Goal: Information Seeking & Learning: Learn about a topic

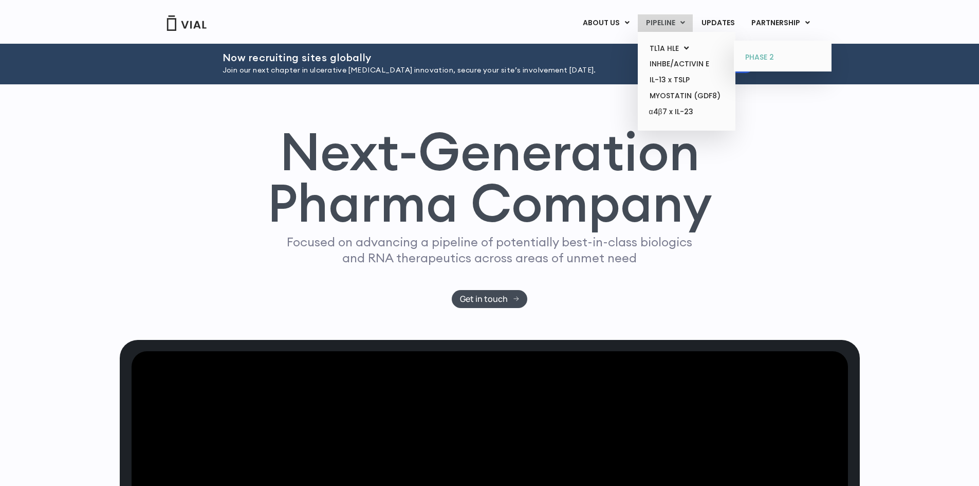
click at [751, 54] on link "PHASE 2" at bounding box center [782, 57] width 90 height 16
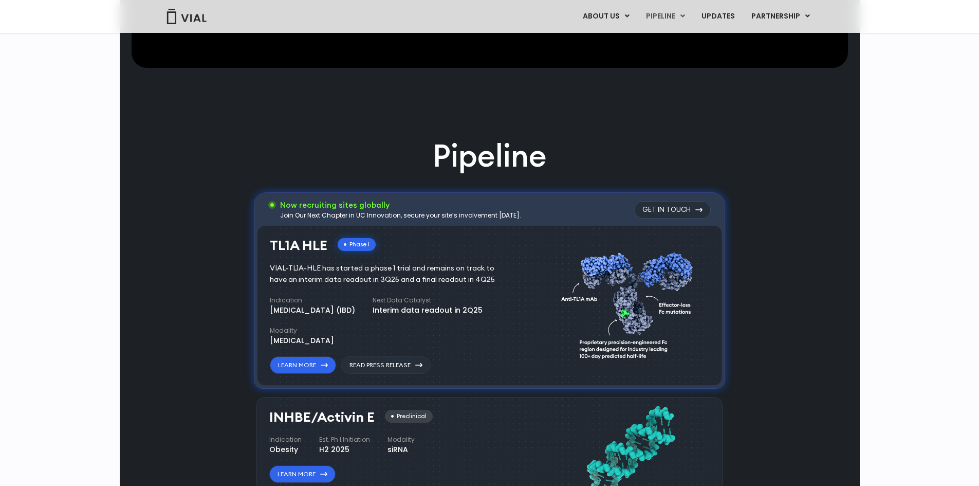
scroll to position [874, 0]
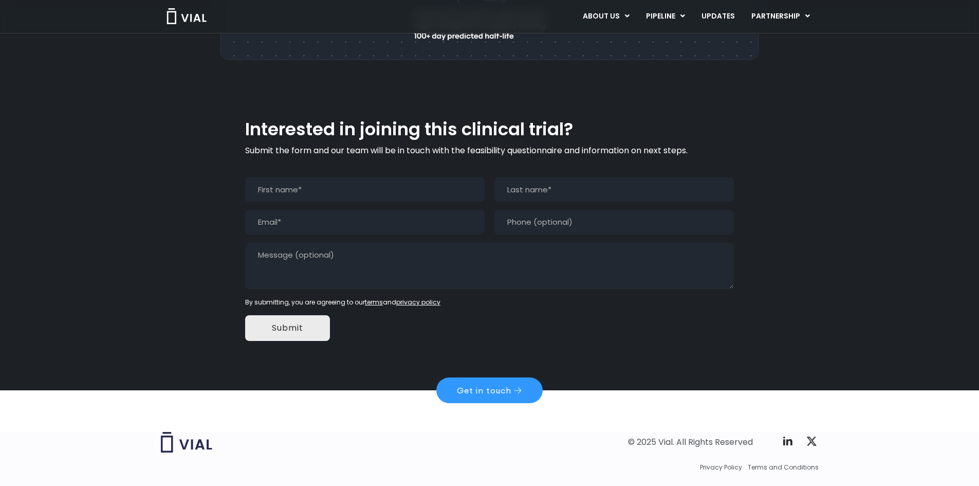
drag, startPoint x: 476, startPoint y: 192, endPoint x: 479, endPoint y: 187, distance: 5.6
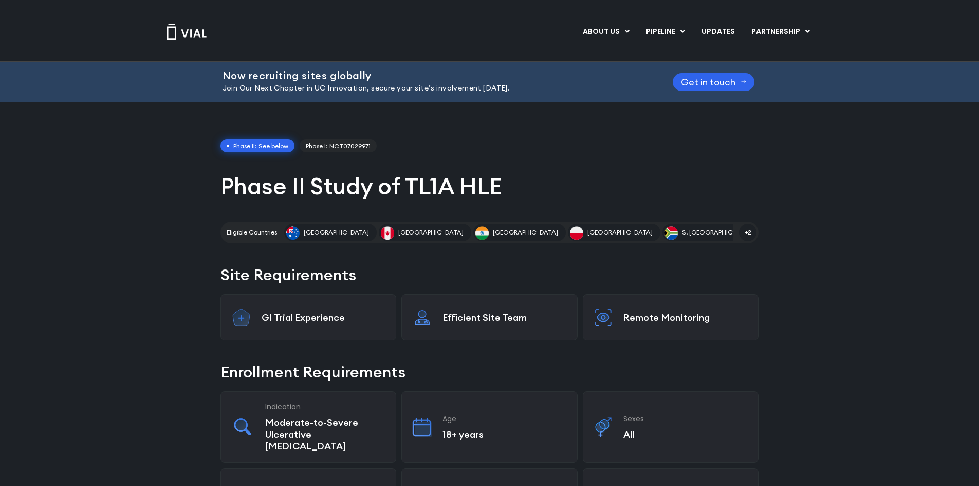
drag, startPoint x: 476, startPoint y: 186, endPoint x: 478, endPoint y: 180, distance: 6.2
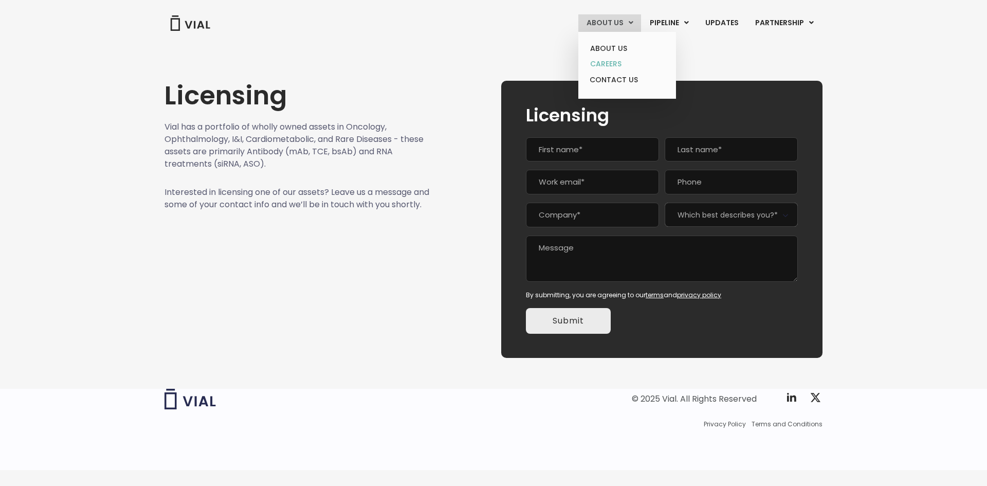
click at [625, 66] on link "CAREERS" at bounding box center [627, 64] width 90 height 16
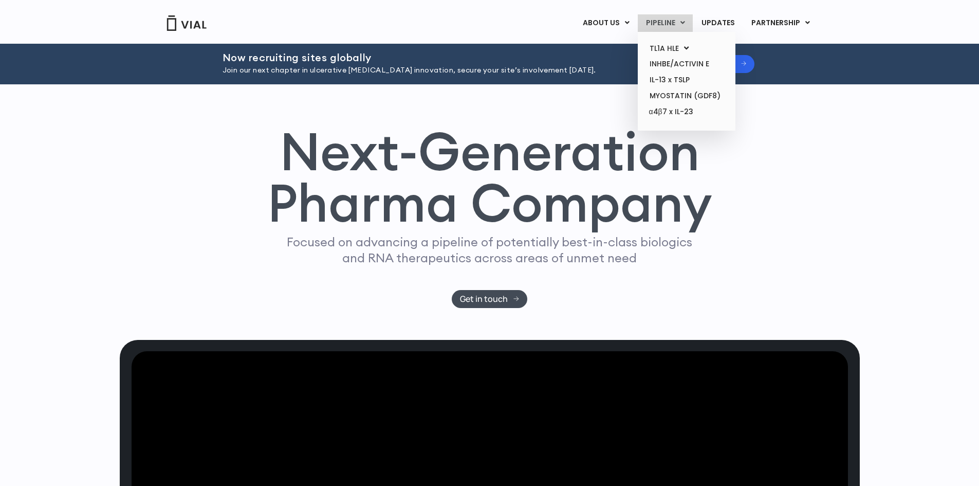
click at [663, 20] on link "PIPELINE" at bounding box center [665, 22] width 55 height 17
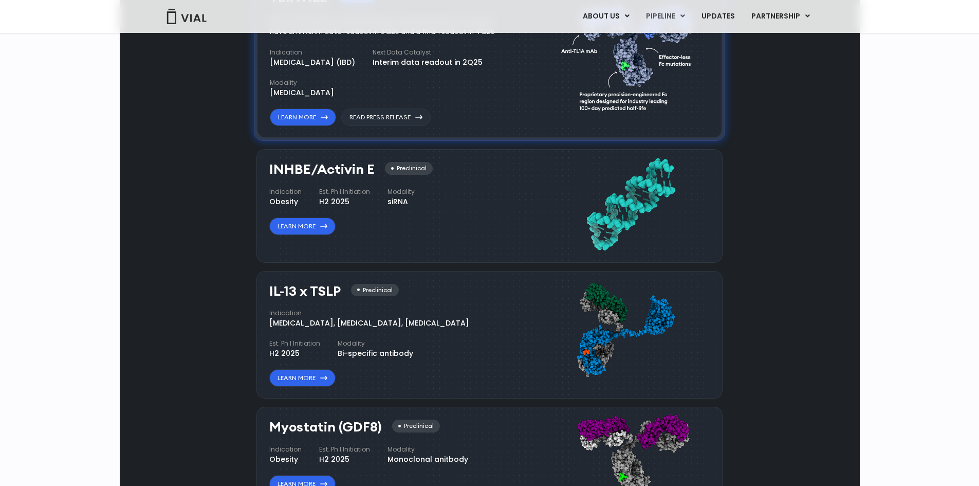
click at [754, 49] on link "PHASE 2" at bounding box center [782, 51] width 90 height 16
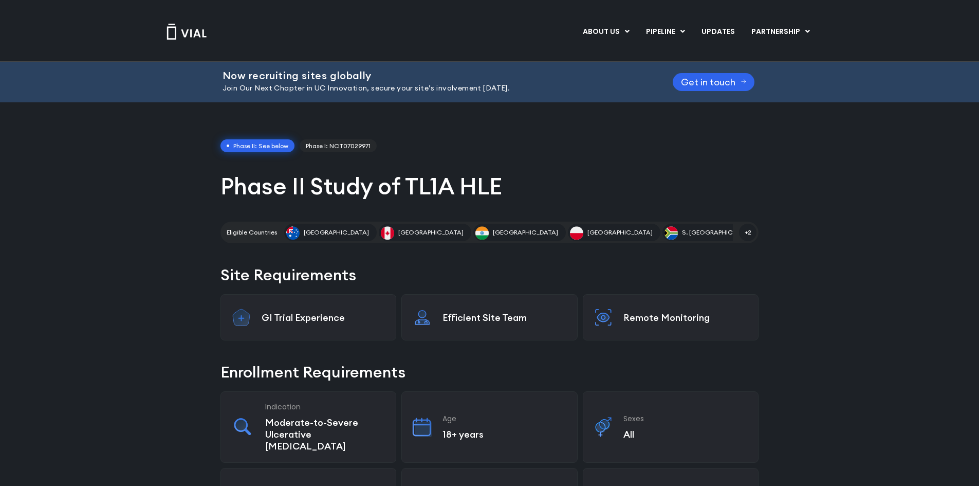
click at [198, 32] on img at bounding box center [186, 32] width 41 height 16
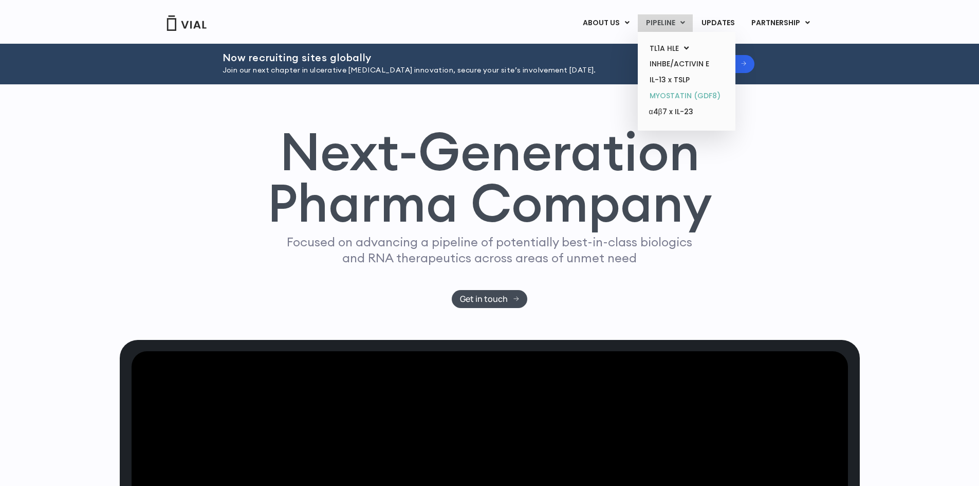
click at [675, 94] on link "MYOSTATIN (GDF8)" at bounding box center [686, 96] width 90 height 16
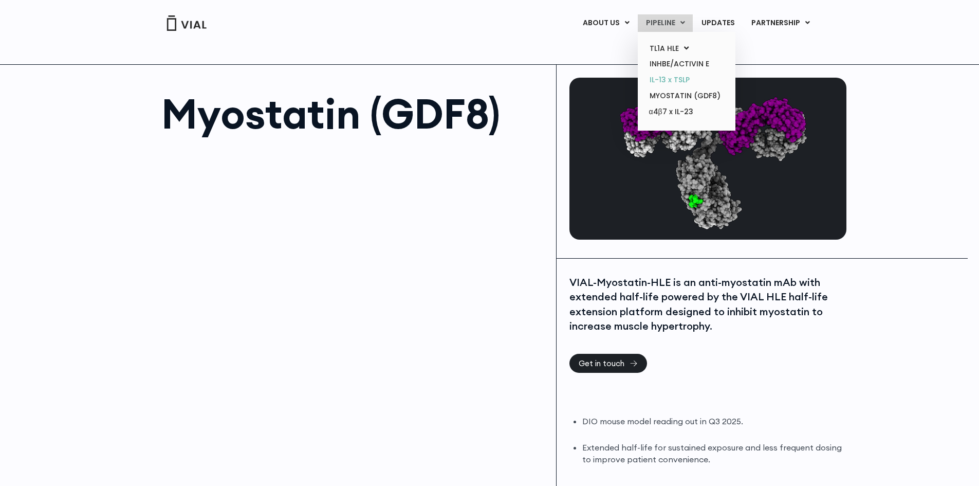
click at [672, 85] on link "IL-13 x TSLP" at bounding box center [686, 80] width 90 height 16
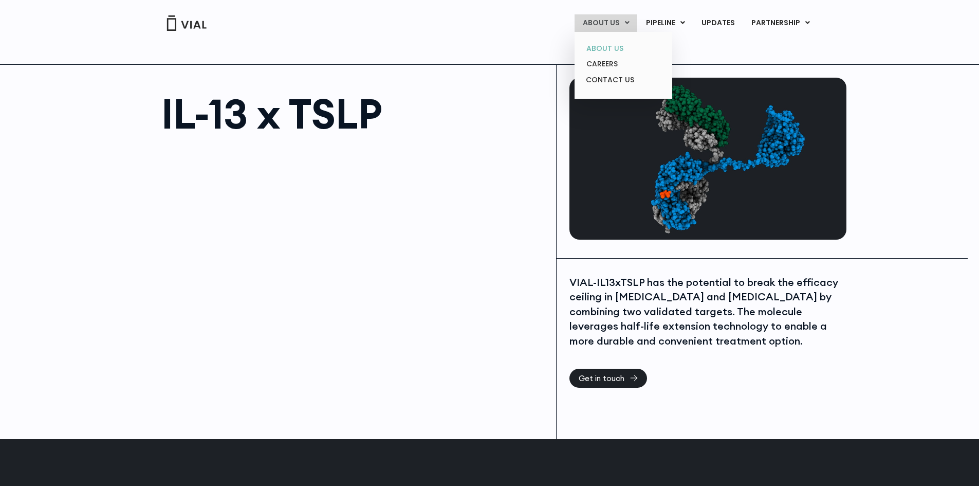
click at [614, 45] on link "ABOUT US" at bounding box center [623, 49] width 90 height 16
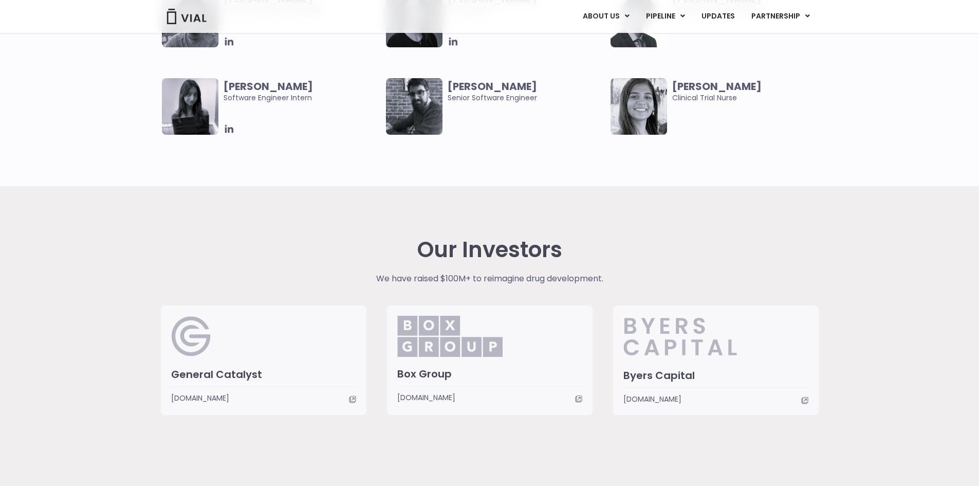
scroll to position [2373, 0]
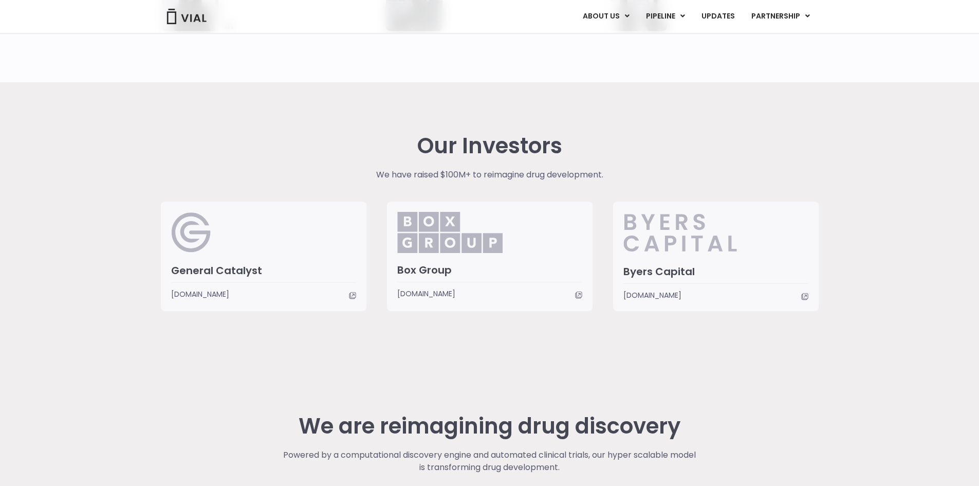
click at [661, 288] on div at bounding box center [715, 286] width 185 height 6
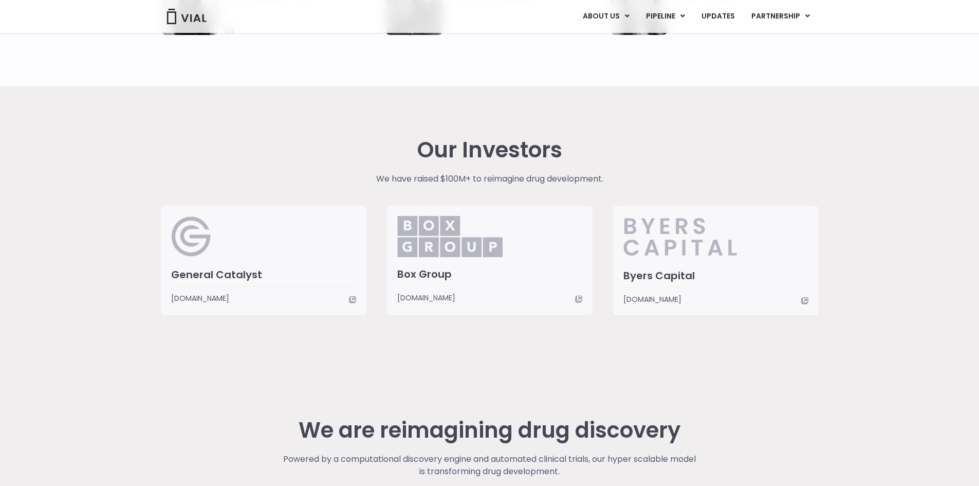
scroll to position [2527, 0]
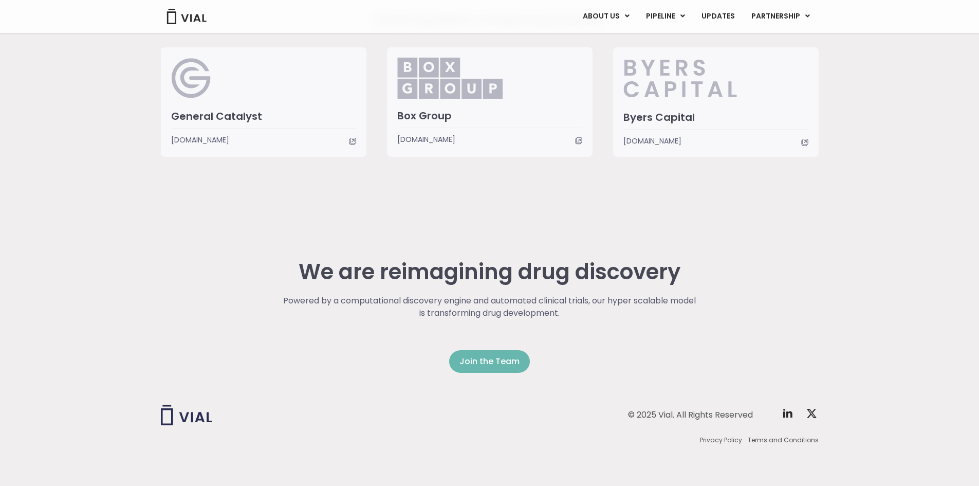
click at [476, 358] on span "Join the Team" at bounding box center [489, 361] width 60 height 12
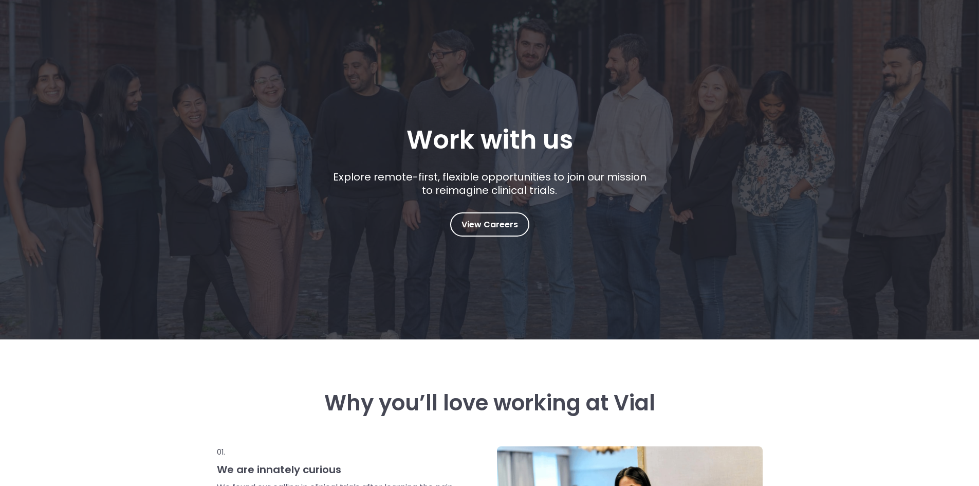
scroll to position [257, 0]
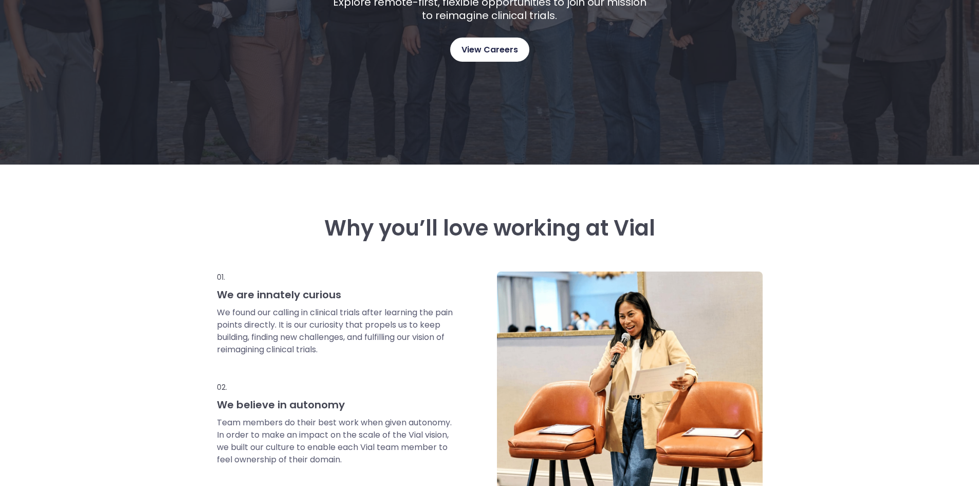
click at [487, 54] on link "View Careers" at bounding box center [489, 50] width 79 height 24
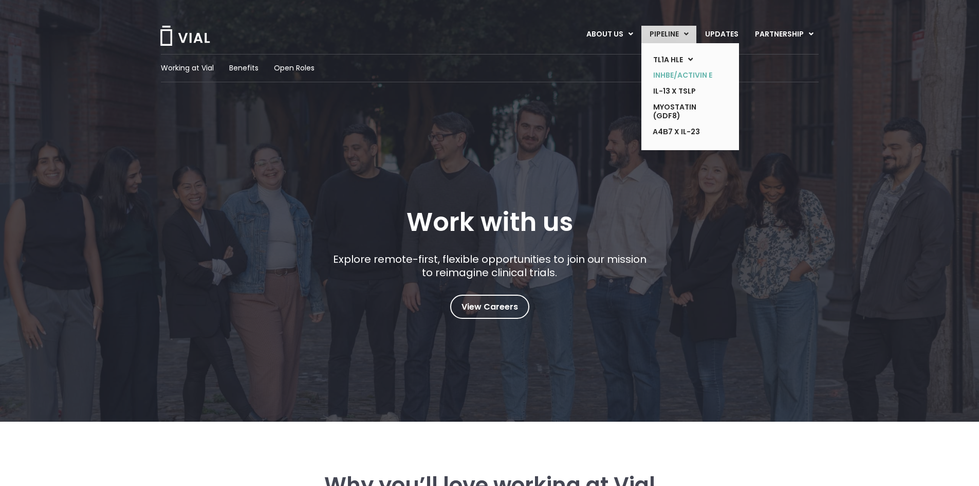
click at [680, 72] on link "INHBE/ACTIVIN E" at bounding box center [682, 75] width 75 height 16
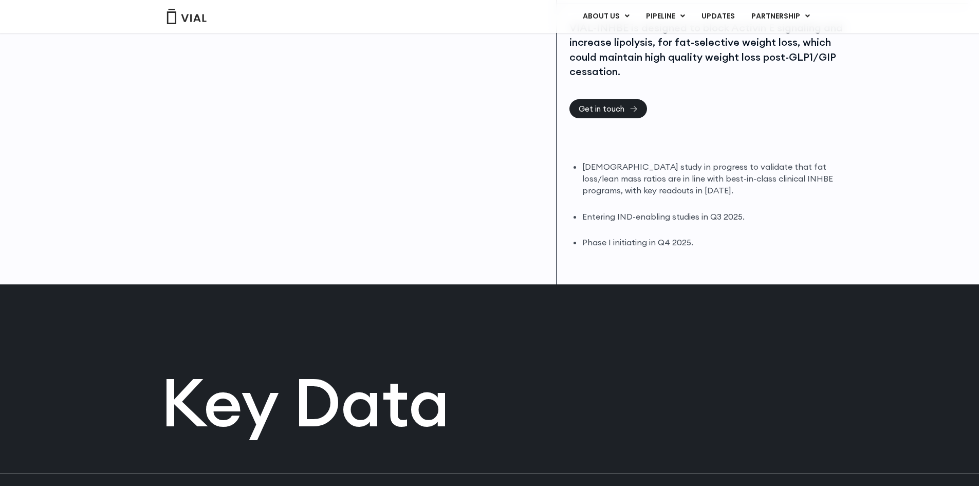
scroll to position [257, 0]
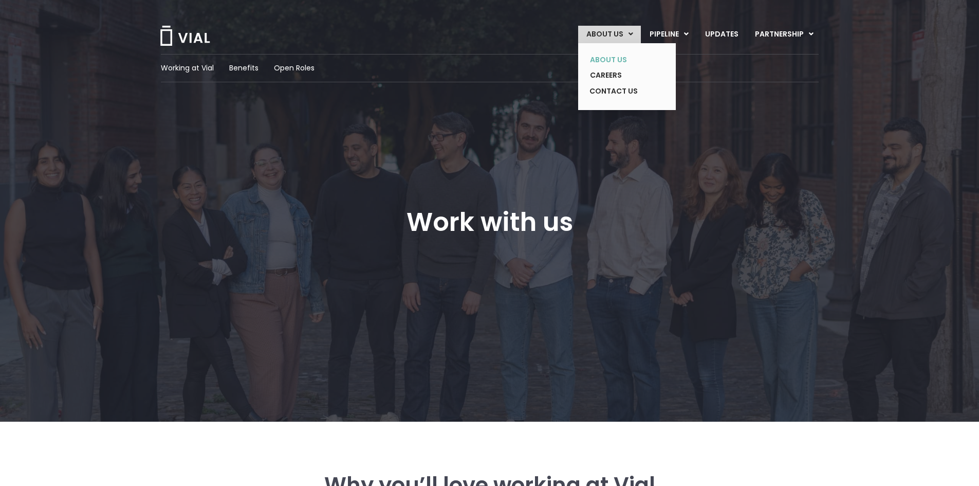
click at [625, 60] on link "ABOUT US" at bounding box center [619, 60] width 75 height 16
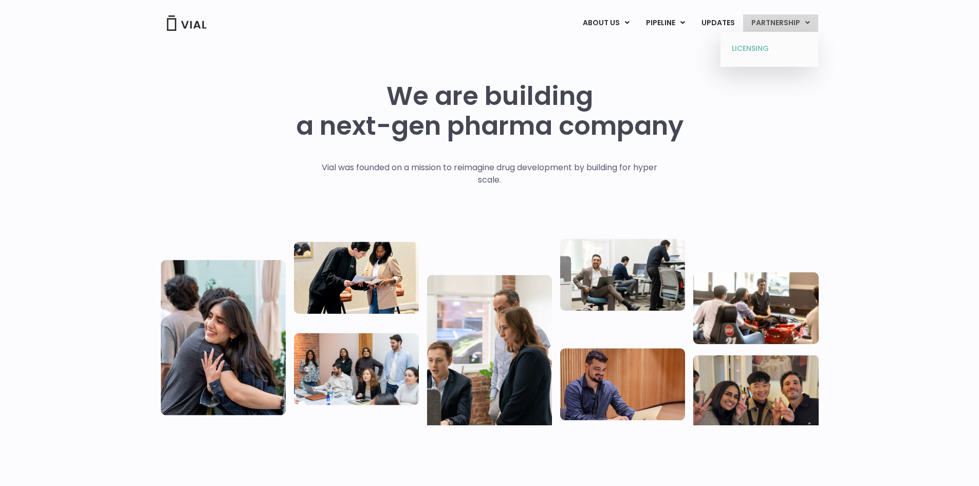
click at [768, 44] on link "LICENSING" at bounding box center [769, 49] width 90 height 16
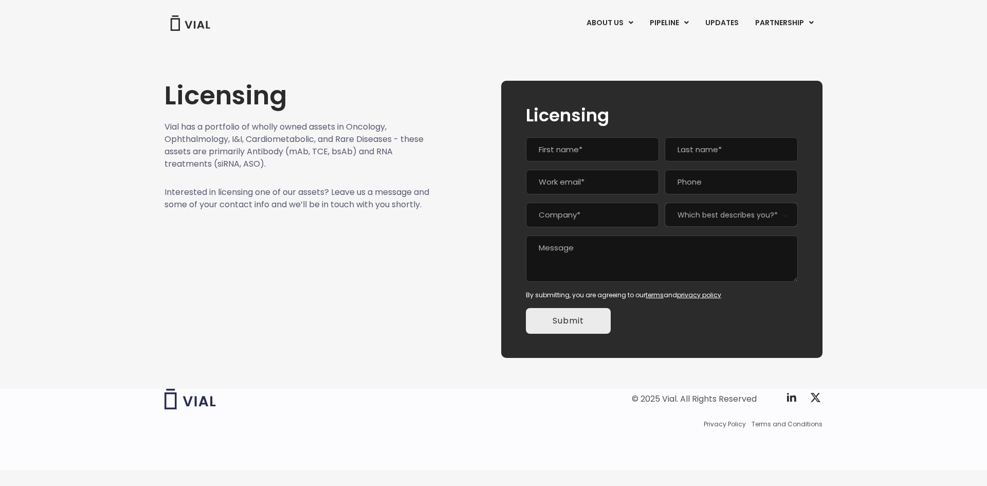
click at [190, 27] on img at bounding box center [190, 22] width 41 height 15
